Goal: Information Seeking & Learning: Learn about a topic

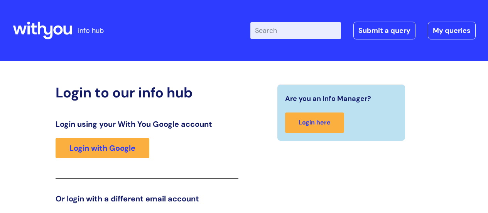
scroll to position [118, 0]
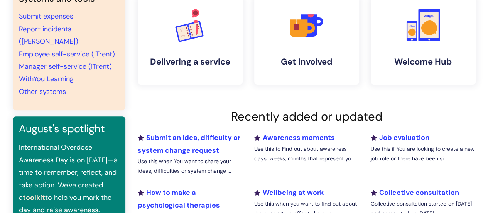
scroll to position [231, 0]
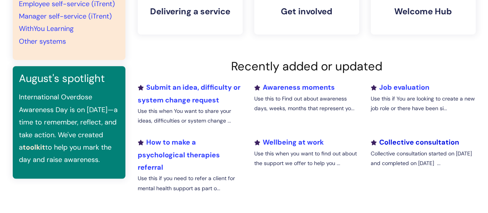
click at [414, 140] on link "Collective consultation" at bounding box center [414, 141] width 88 height 9
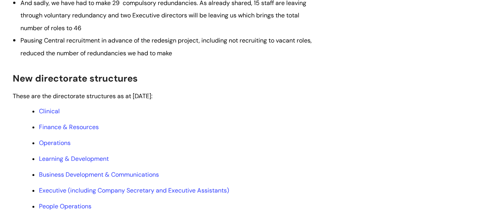
scroll to position [370, 0]
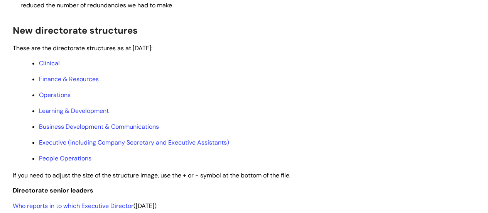
scroll to position [386, 0]
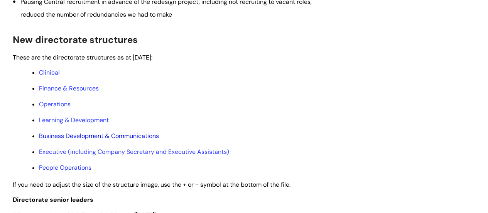
click at [67, 140] on link "Business Development & Communications" at bounding box center [99, 136] width 120 height 8
drag, startPoint x: 81, startPoint y: 176, endPoint x: 77, endPoint y: 165, distance: 11.6
click at [81, 171] on link "People Operations" at bounding box center [65, 167] width 52 height 8
click at [52, 108] on link "Operations" at bounding box center [55, 104] width 32 height 8
